Goal: Task Accomplishment & Management: Manage account settings

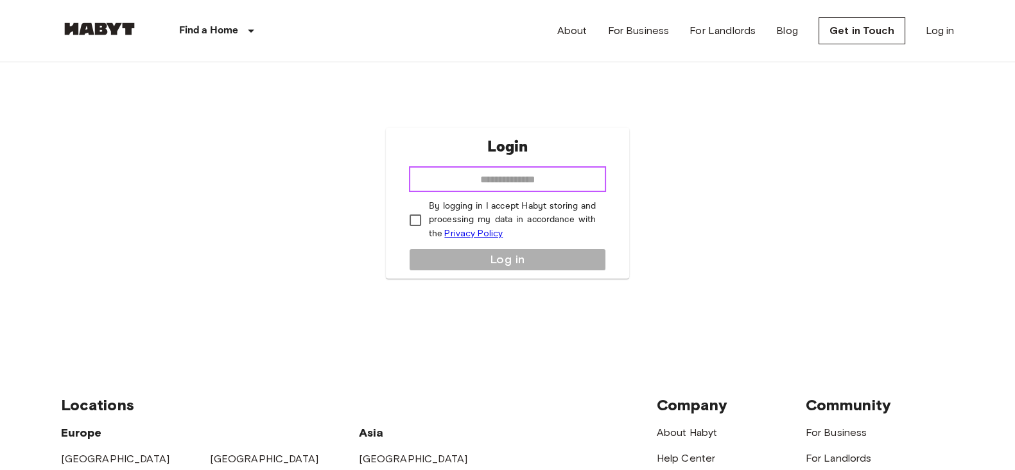
click at [534, 186] on input "email" at bounding box center [507, 179] width 197 height 26
type input "**********"
click at [491, 212] on p "By logging in I accept Habyt storing and processing my data in accordance with …" at bounding box center [512, 220] width 167 height 41
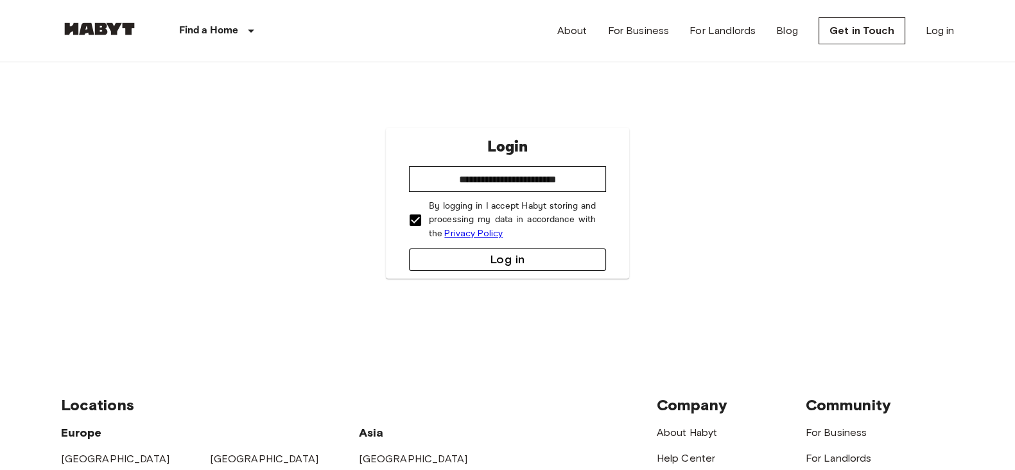
click at [510, 256] on button "Log in" at bounding box center [507, 259] width 197 height 22
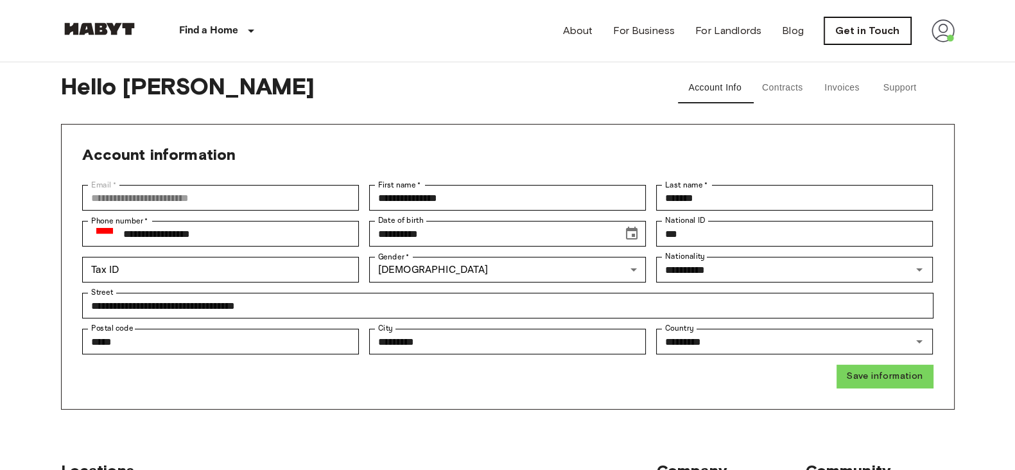
click at [849, 27] on link "Get in Touch" at bounding box center [867, 30] width 87 height 27
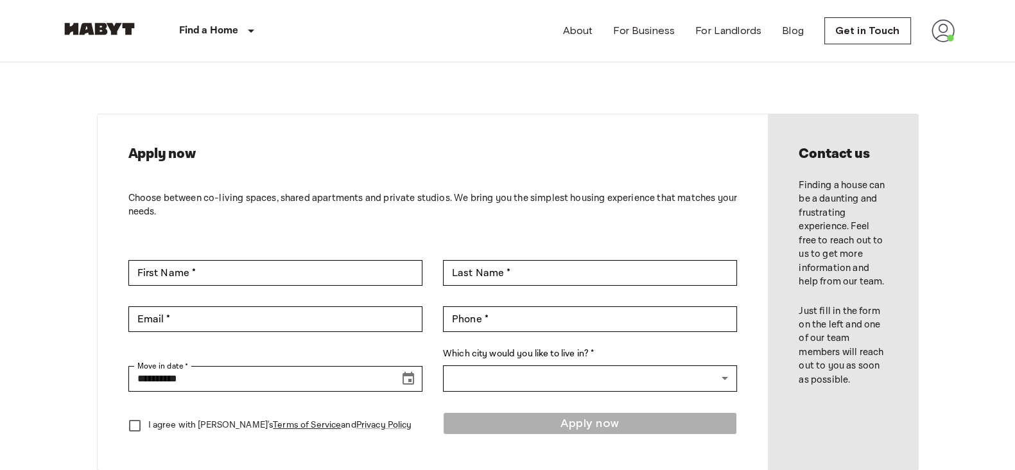
click at [942, 28] on img at bounding box center [943, 30] width 23 height 23
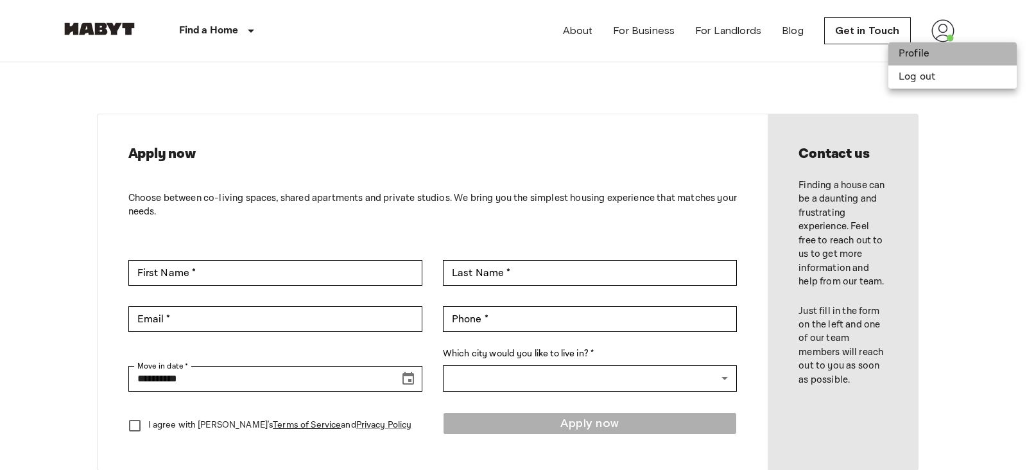
click at [931, 55] on li "Profile" at bounding box center [953, 53] width 128 height 23
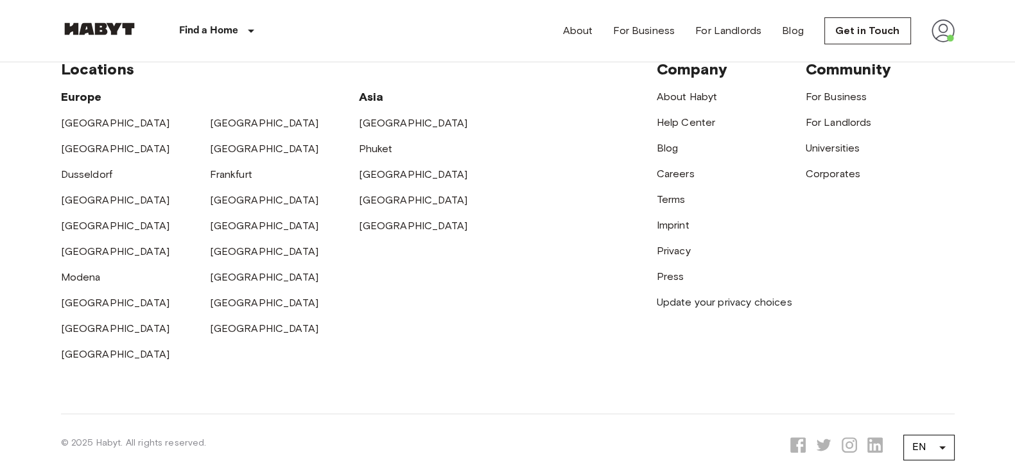
scroll to position [519, 0]
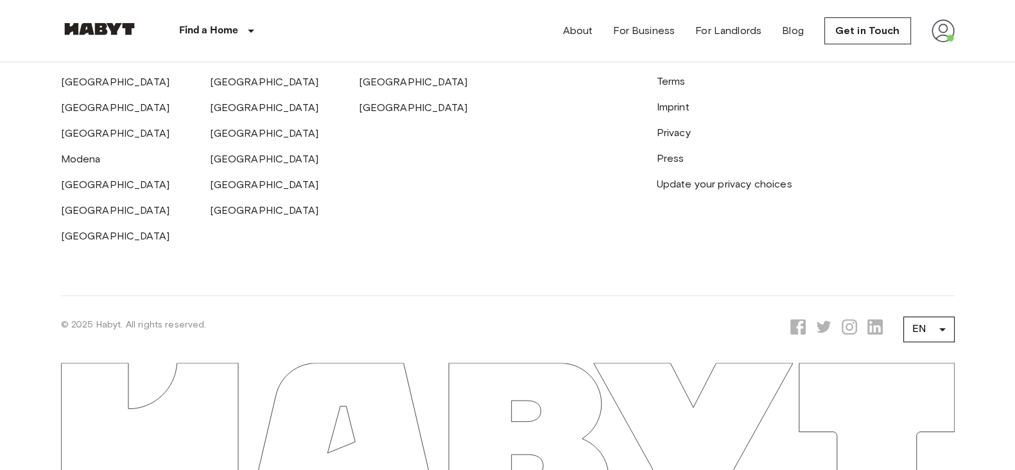
click at [934, 40] on img at bounding box center [943, 30] width 23 height 23
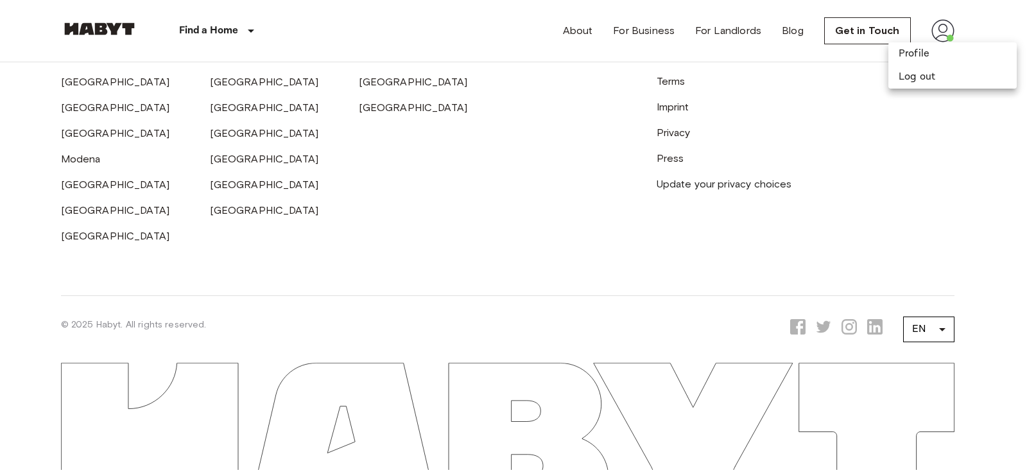
click at [814, 65] on div at bounding box center [513, 235] width 1027 height 470
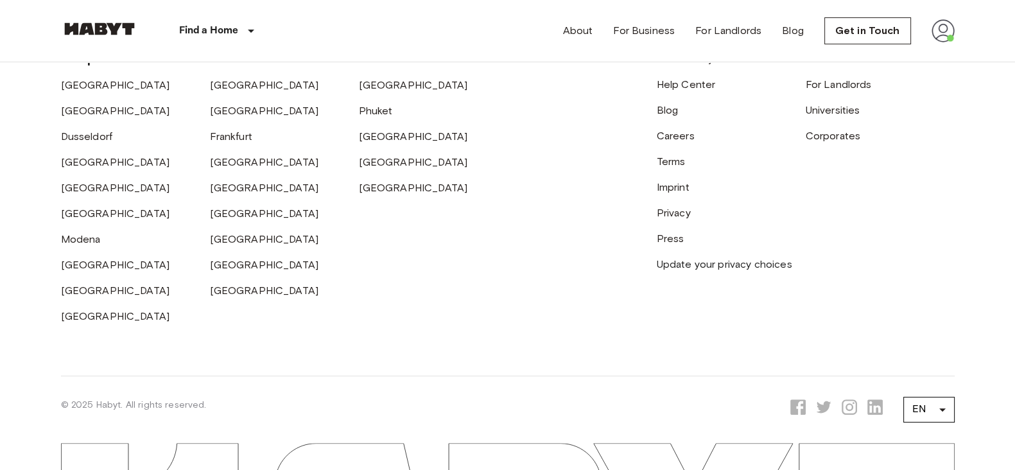
scroll to position [359, 0]
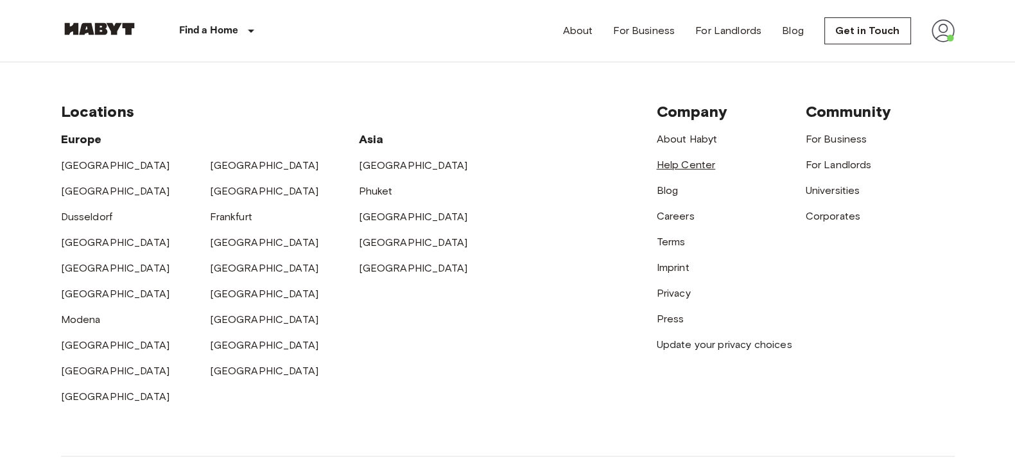
click at [695, 162] on link "Help Center" at bounding box center [686, 165] width 59 height 12
